Goal: Task Accomplishment & Management: Manage account settings

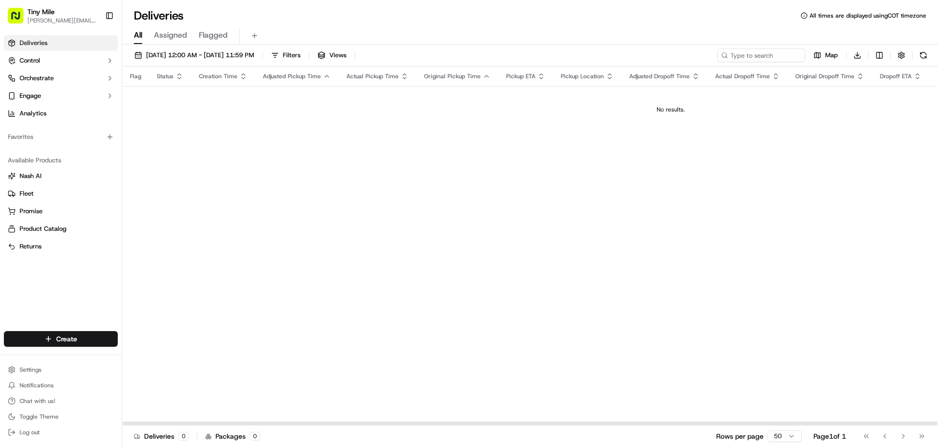
click at [883, 51] on html "Tiny Mile [PERSON_NAME][EMAIL_ADDRESS] Toggle Sidebar Deliveries Control Orches…" at bounding box center [469, 223] width 938 height 447
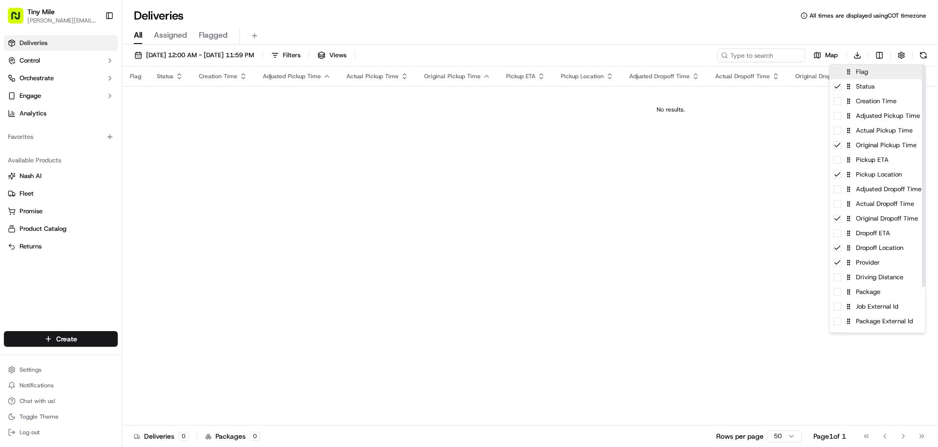
click at [837, 75] on span at bounding box center [838, 72] width 8 height 8
click at [837, 75] on icon at bounding box center [838, 72] width 8 height 8
click at [837, 147] on icon at bounding box center [837, 144] width 5 height 3
click at [837, 164] on div "Pickup ETA" at bounding box center [878, 159] width 96 height 15
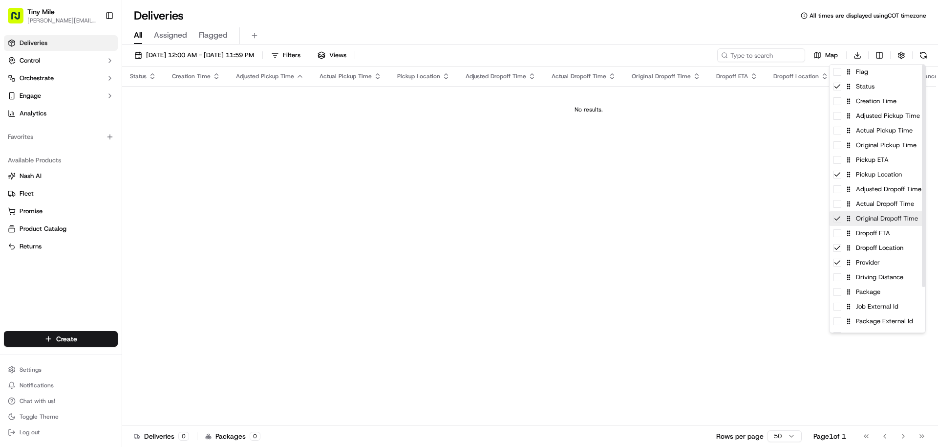
click at [837, 219] on icon at bounding box center [837, 217] width 5 height 3
click at [837, 235] on span at bounding box center [838, 233] width 8 height 8
click at [839, 235] on icon at bounding box center [838, 233] width 8 height 8
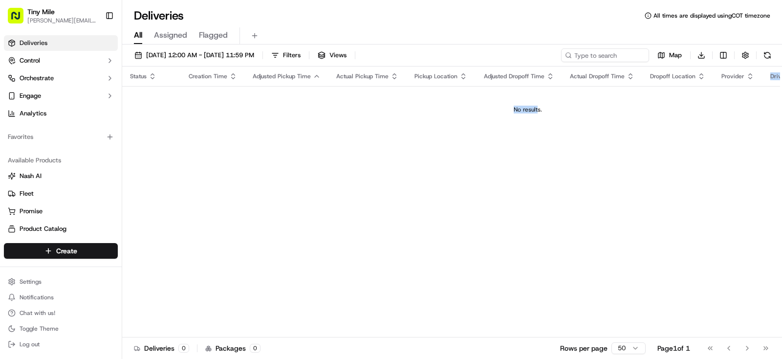
click at [538, 173] on html "Tiny Mile [PERSON_NAME][EMAIL_ADDRESS] Toggle Sidebar Deliveries Control Orches…" at bounding box center [391, 179] width 782 height 359
click at [551, 190] on div "Status Creation Time Adjusted Pickup Time Actual Pickup Time Pickup Location Ad…" at bounding box center [527, 201] width 811 height 271
